Goal: Task Accomplishment & Management: Use online tool/utility

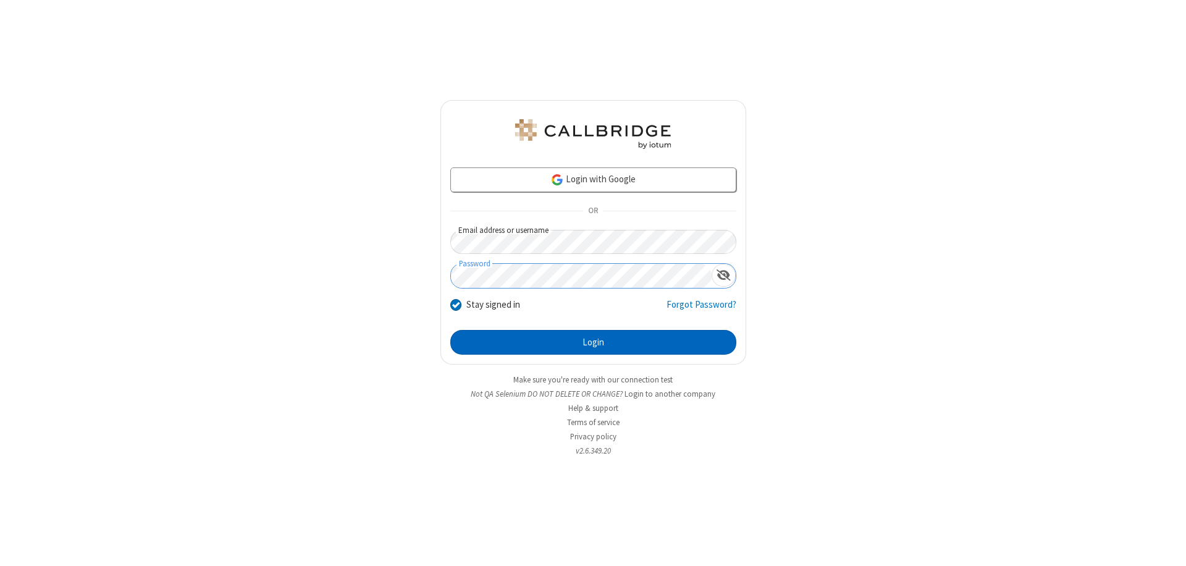
click at [593, 342] on button "Login" at bounding box center [593, 342] width 286 height 25
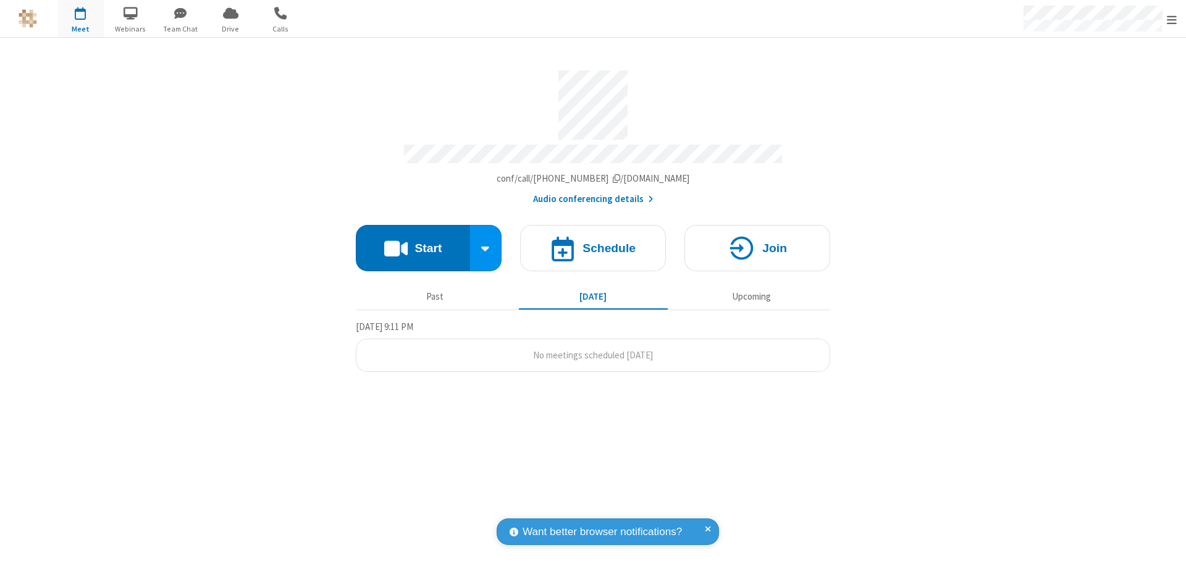
click at [1172, 19] on span "Open menu" at bounding box center [1172, 20] width 10 height 12
click at [80, 19] on span "button" at bounding box center [80, 12] width 46 height 21
click at [593, 242] on h4 "Schedule" at bounding box center [609, 248] width 53 height 12
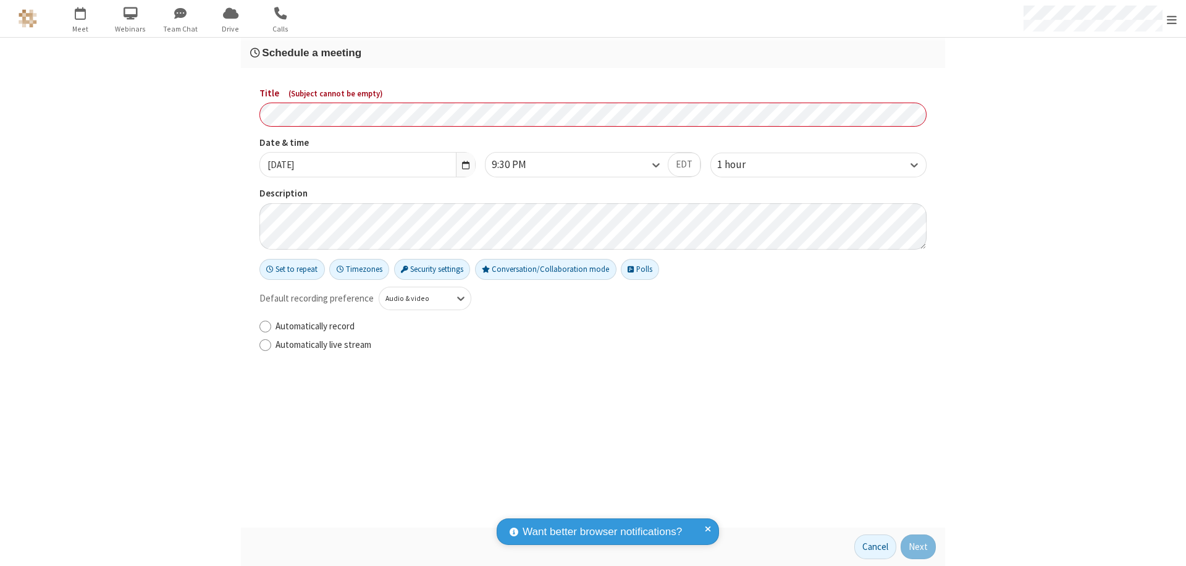
click at [593, 53] on h3 "Schedule a meeting" at bounding box center [593, 53] width 686 height 12
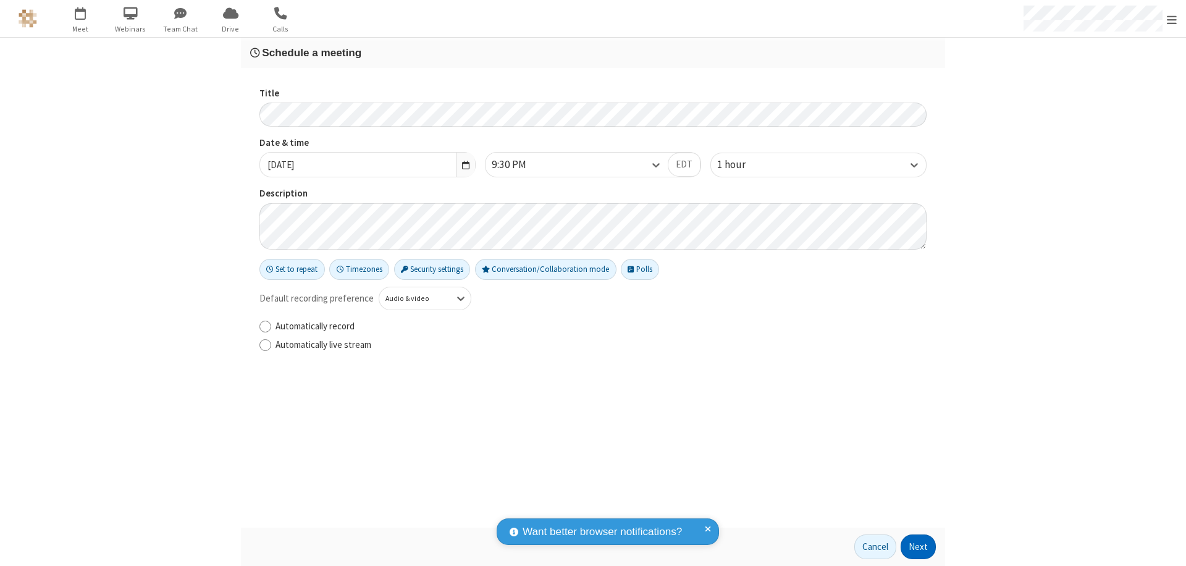
click at [919, 547] on button "Next" at bounding box center [918, 546] width 35 height 25
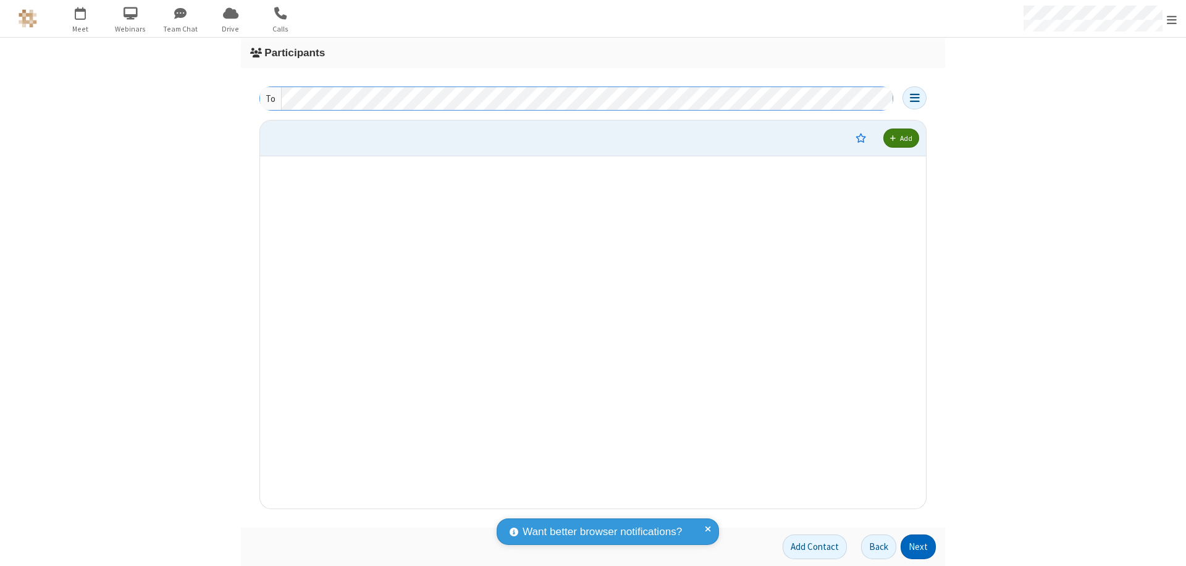
click at [919, 547] on button "Next" at bounding box center [918, 546] width 35 height 25
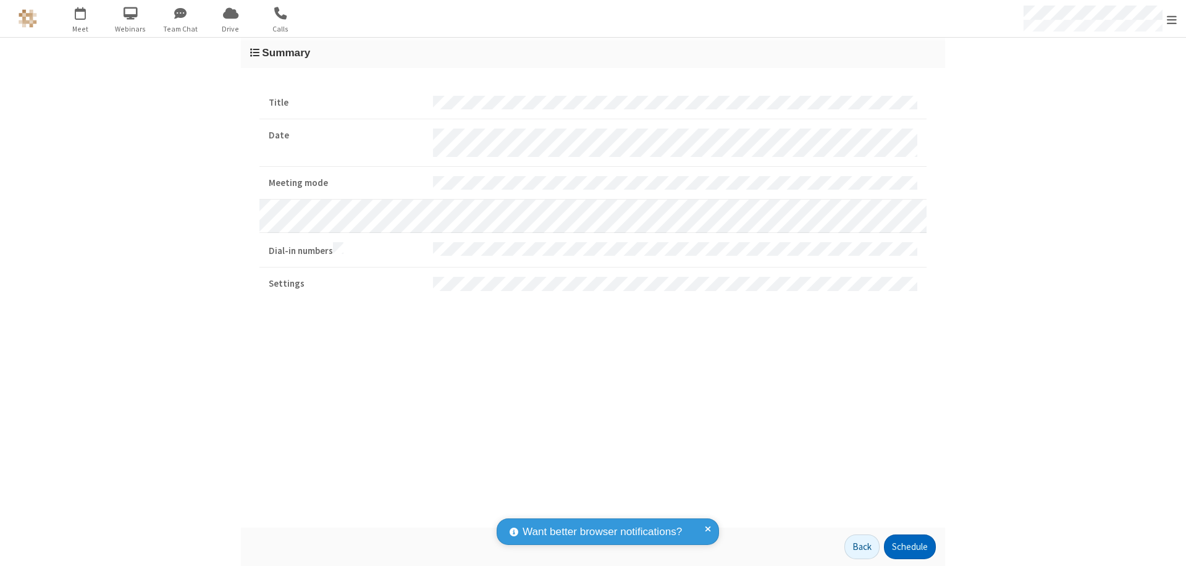
click at [909, 547] on button "Schedule" at bounding box center [910, 546] width 52 height 25
